Goal: Task Accomplishment & Management: Use online tool/utility

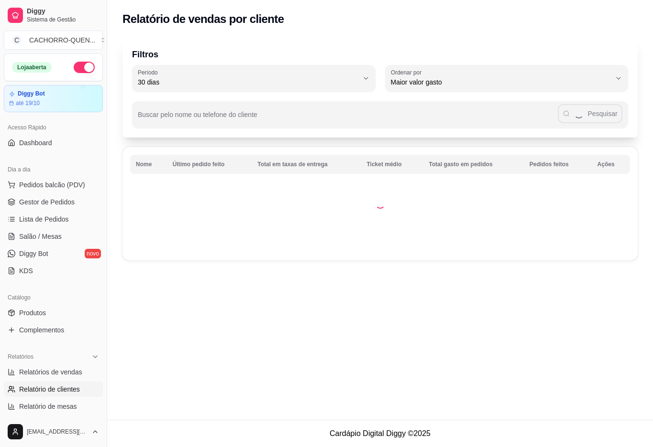
select select "30"
select select "HIGHEST_TOTAL_SPENT_WITH_ORDERS"
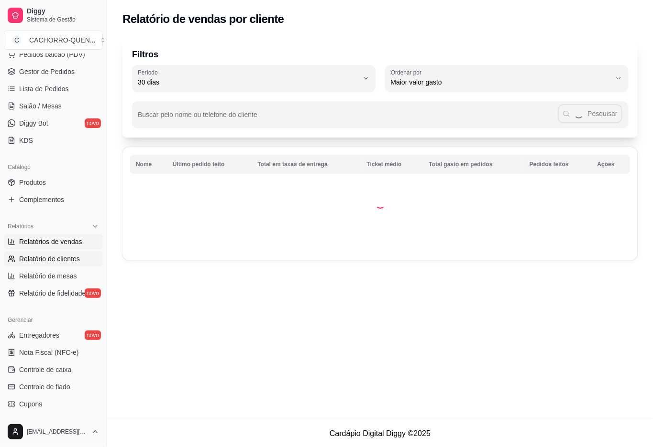
click at [73, 243] on span "Relatórios de vendas" at bounding box center [50, 242] width 63 height 10
select select "ALL"
select select "0"
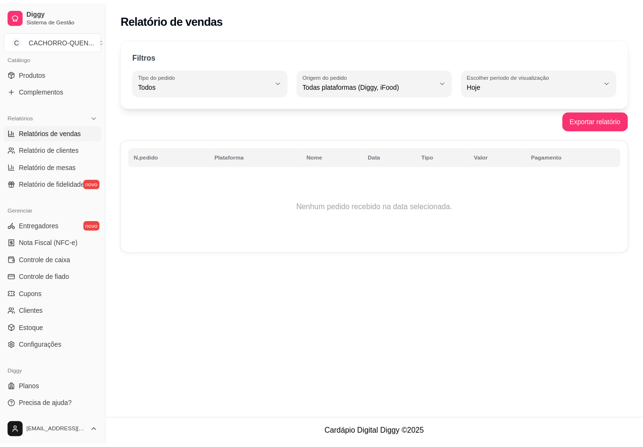
scroll to position [241, 0]
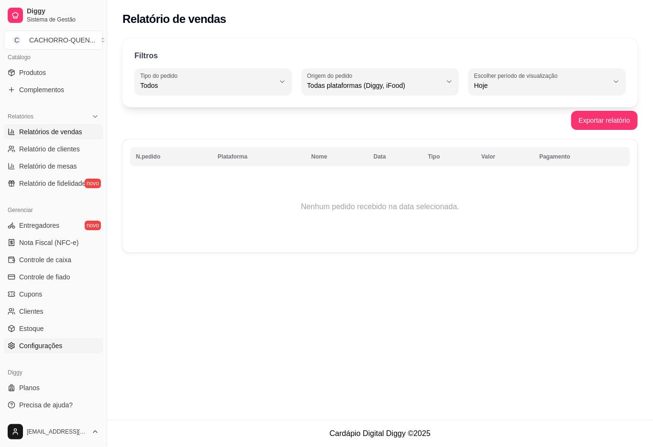
click at [67, 351] on link "Configurações" at bounding box center [53, 345] width 99 height 15
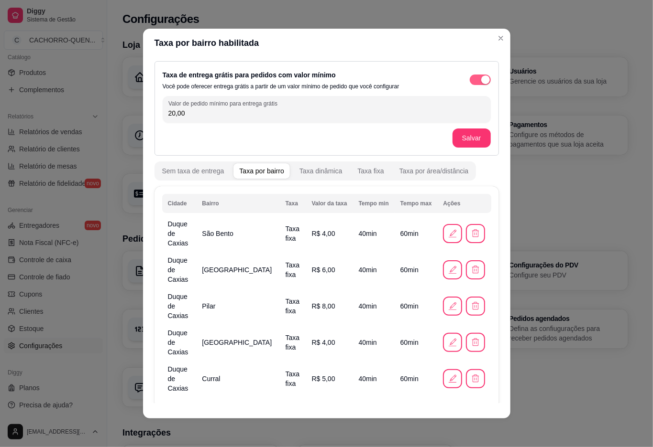
click at [469, 84] on span "button" at bounding box center [479, 80] width 21 height 11
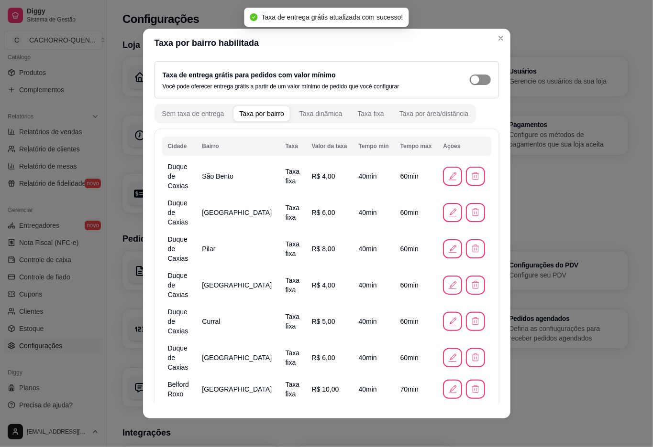
click at [495, 38] on h3 "Loja" at bounding box center [374, 44] width 505 height 13
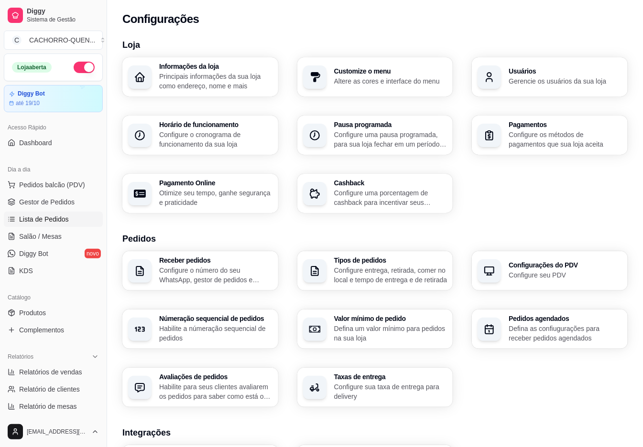
click at [73, 218] on link "Lista de Pedidos" at bounding box center [53, 219] width 99 height 15
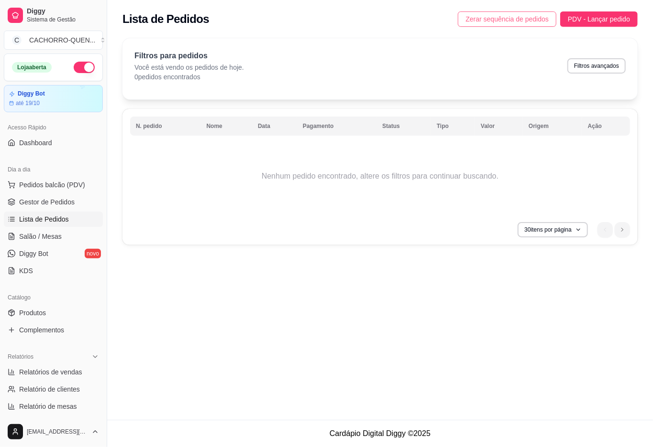
click at [471, 19] on span "Zerar sequência de pedidos" at bounding box center [506, 19] width 83 height 11
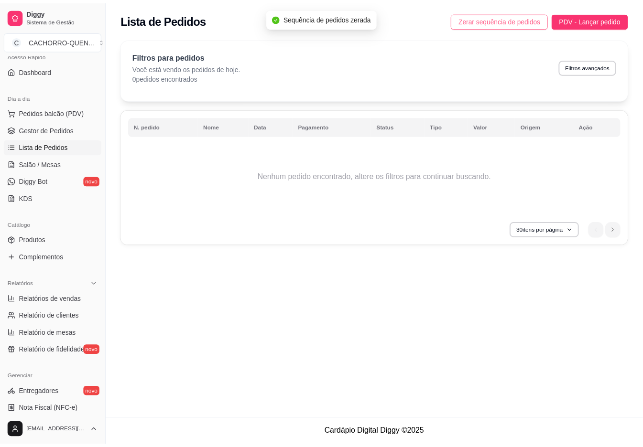
scroll to position [241, 0]
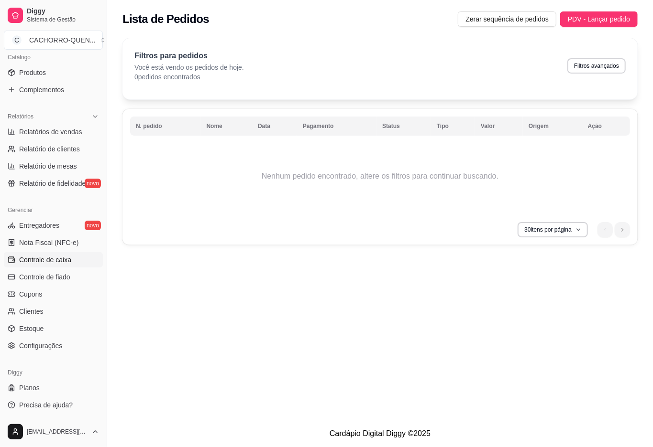
click at [81, 265] on link "Controle de caixa" at bounding box center [53, 259] width 99 height 15
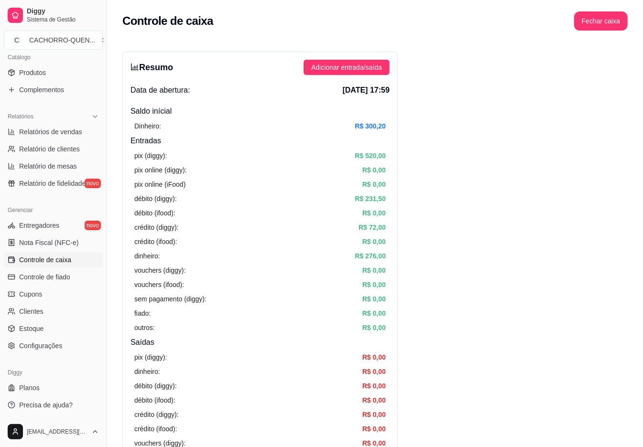
click at [596, 24] on button "Fechar caixa" at bounding box center [601, 20] width 54 height 19
click at [624, 75] on span "Sim" at bounding box center [621, 74] width 11 height 11
